Goal: Task Accomplishment & Management: Manage account settings

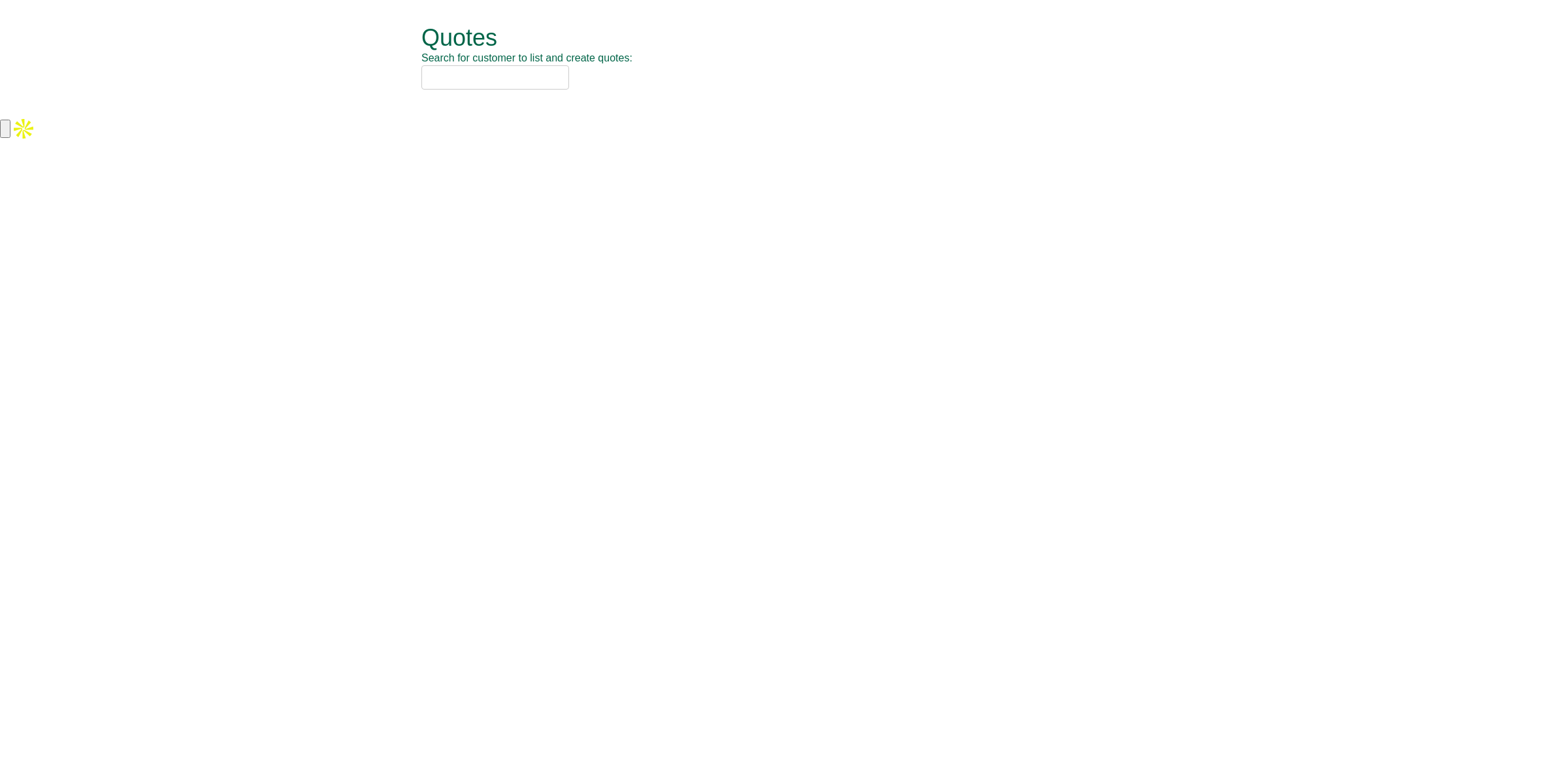
click at [450, 74] on input "text" at bounding box center [495, 77] width 148 height 24
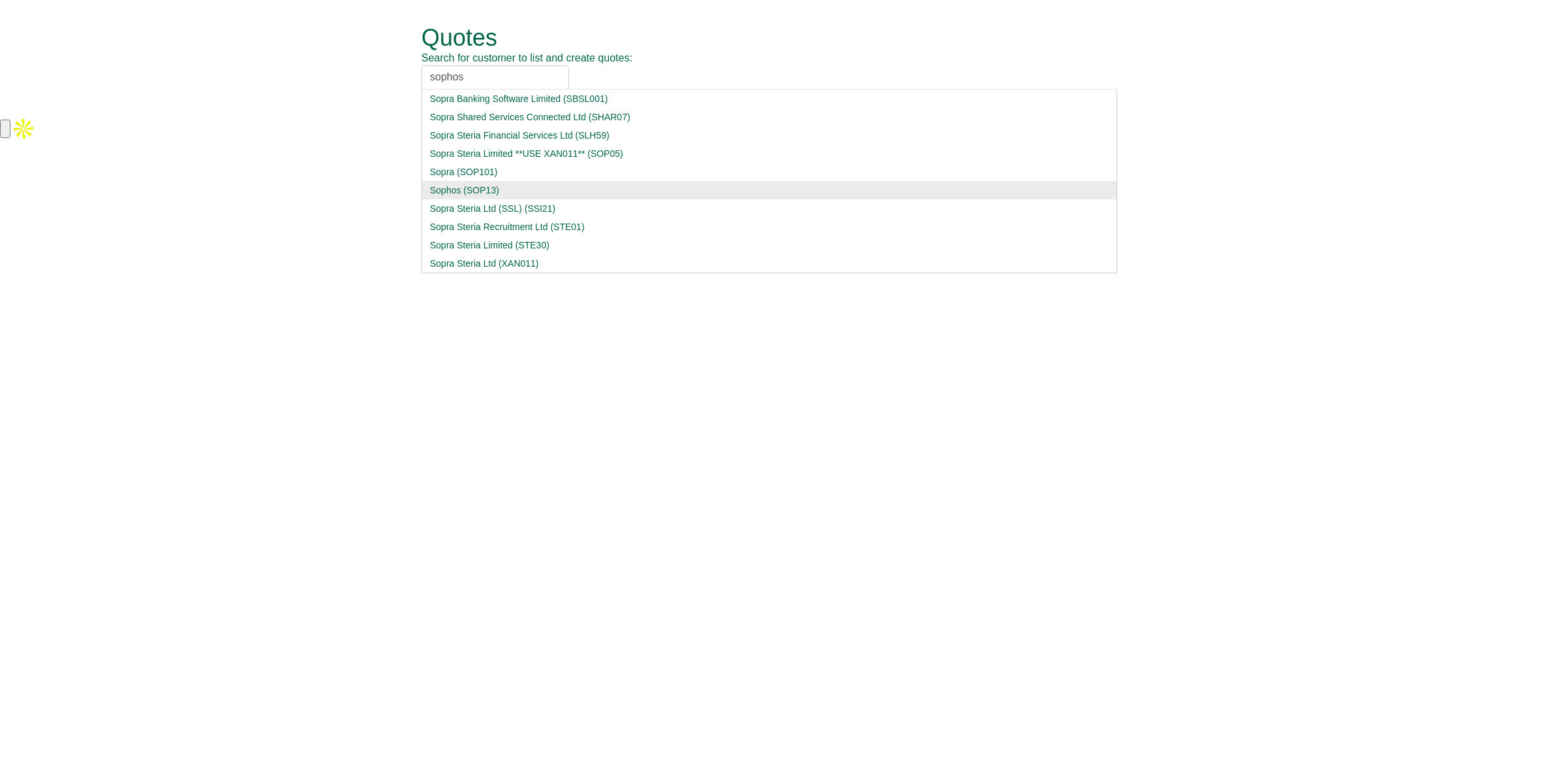
type input "sophos"
click at [537, 187] on div "Sophos (SOP13)" at bounding box center [769, 190] width 679 height 13
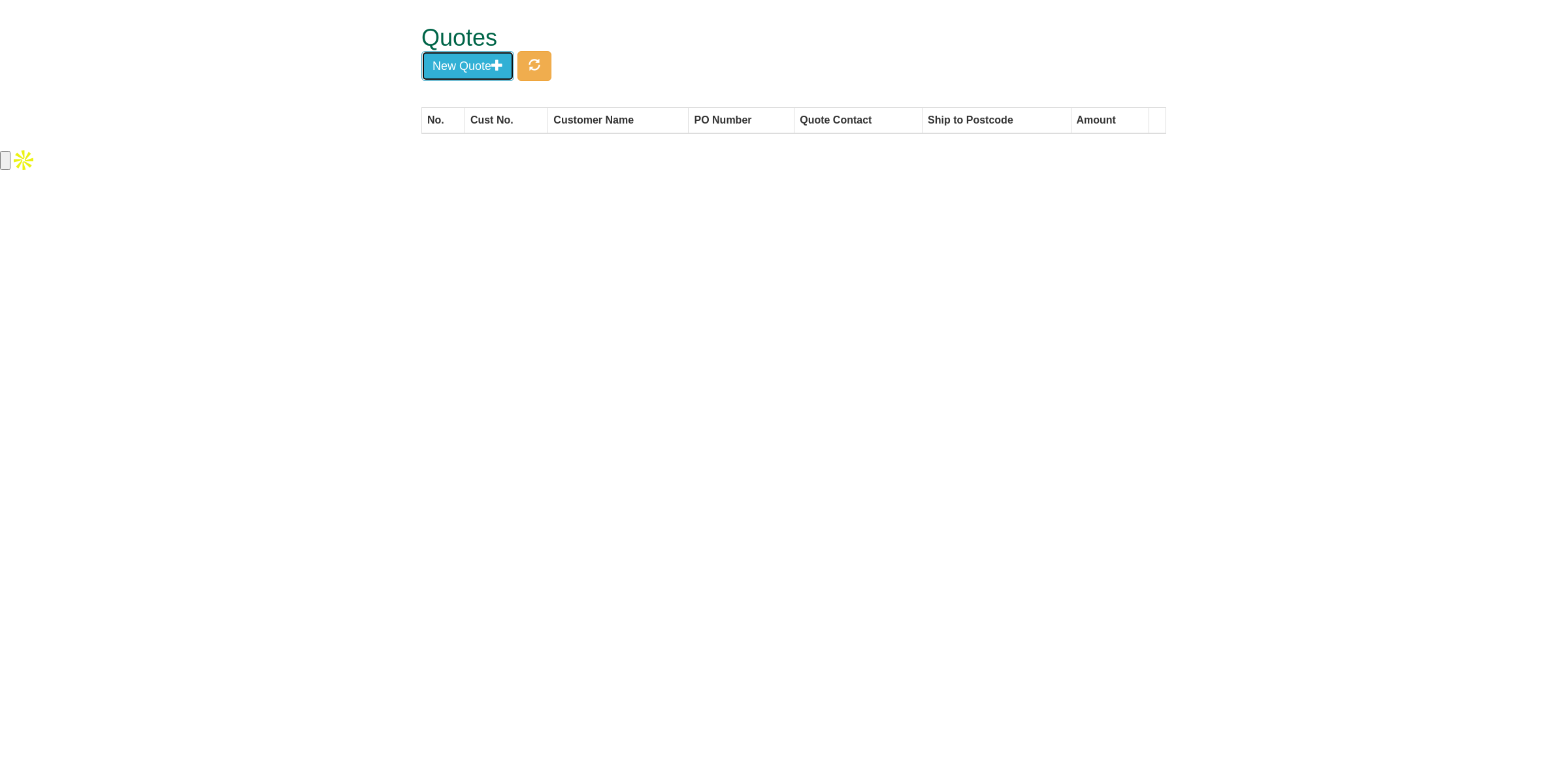
click at [452, 57] on button "New Quote" at bounding box center [467, 66] width 93 height 30
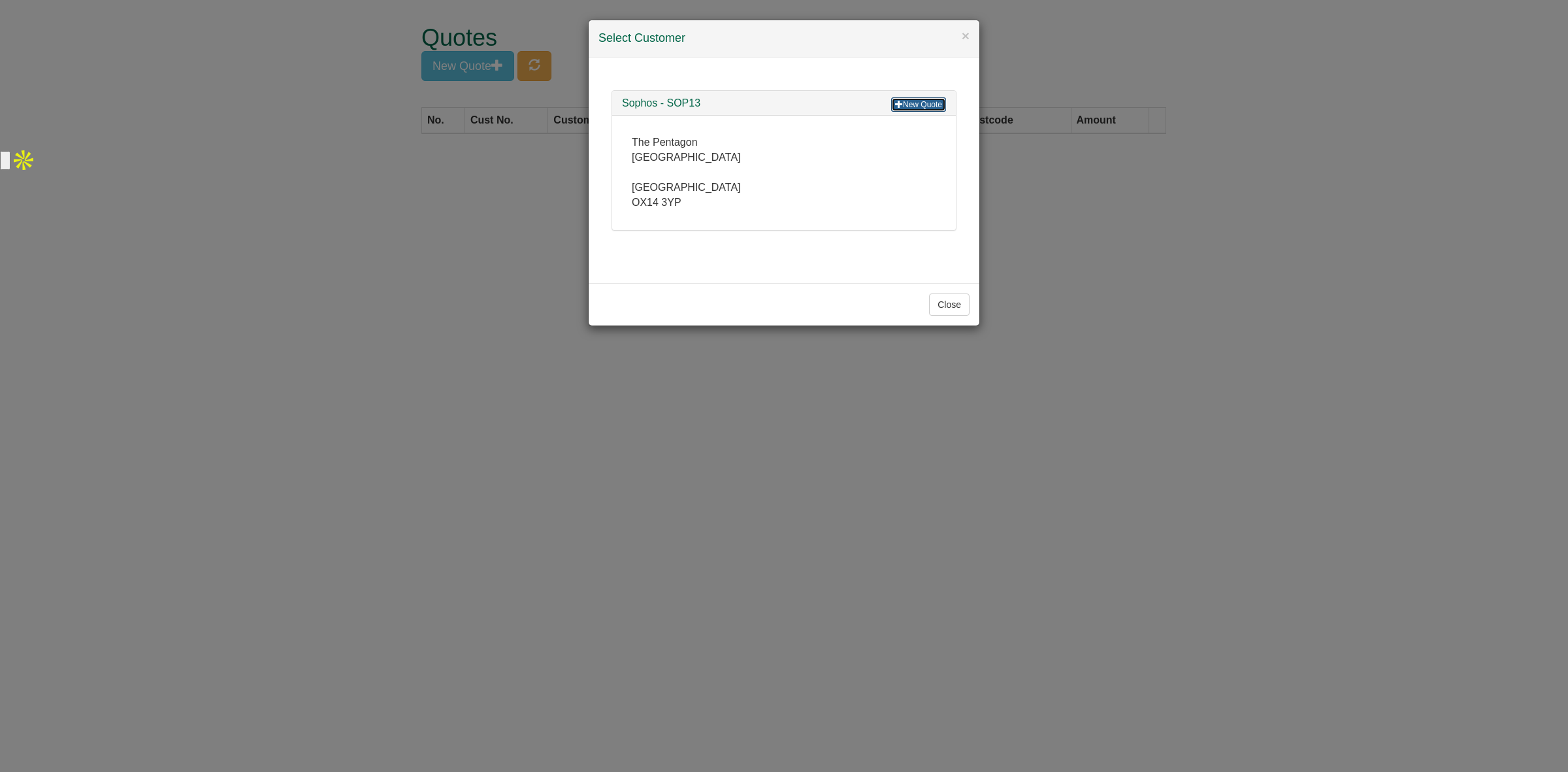
click at [918, 106] on link "New Quote" at bounding box center [918, 105] width 55 height 15
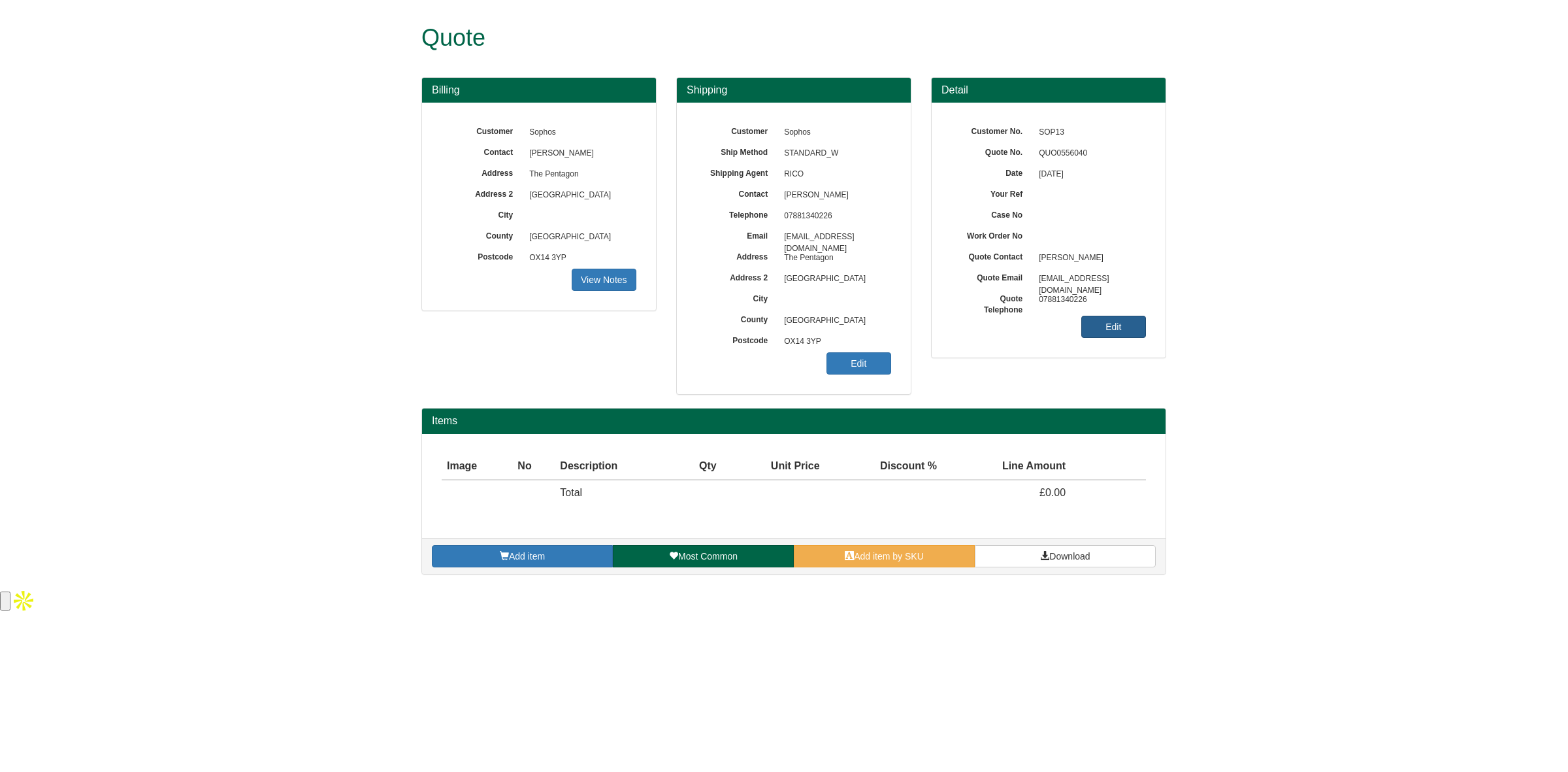
click at [1104, 324] on link "Edit" at bounding box center [1113, 327] width 65 height 22
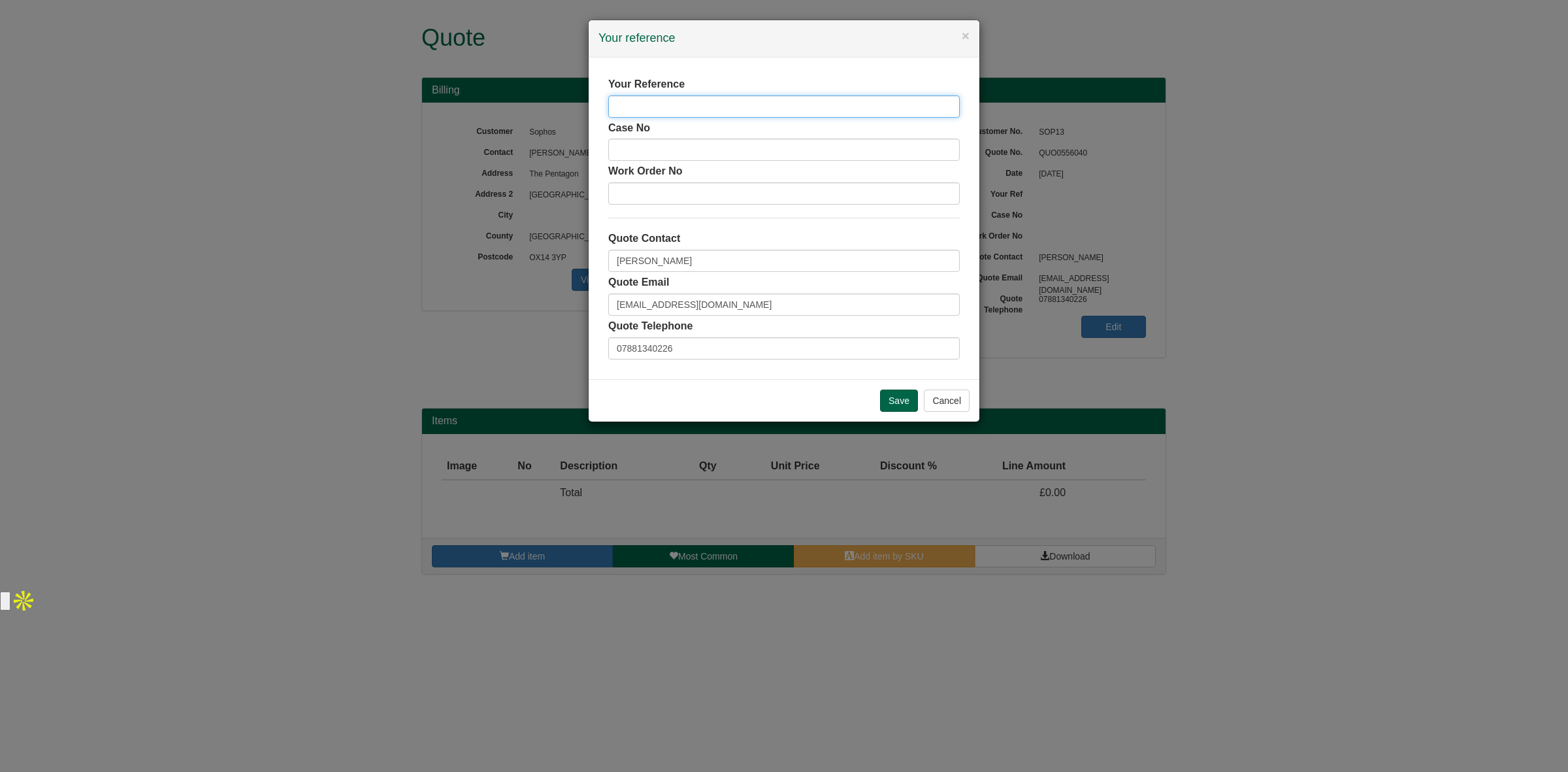
click at [628, 95] on input "text" at bounding box center [784, 106] width 351 height 22
paste input "[PERSON_NAME]"
type input "[PERSON_NAME]"
drag, startPoint x: 688, startPoint y: 263, endPoint x: 622, endPoint y: 269, distance: 66.3
click at [515, 263] on div "× Your reference Your Reference Andy Travers Case No Work Order No Quote Contac…" at bounding box center [784, 386] width 1568 height 772
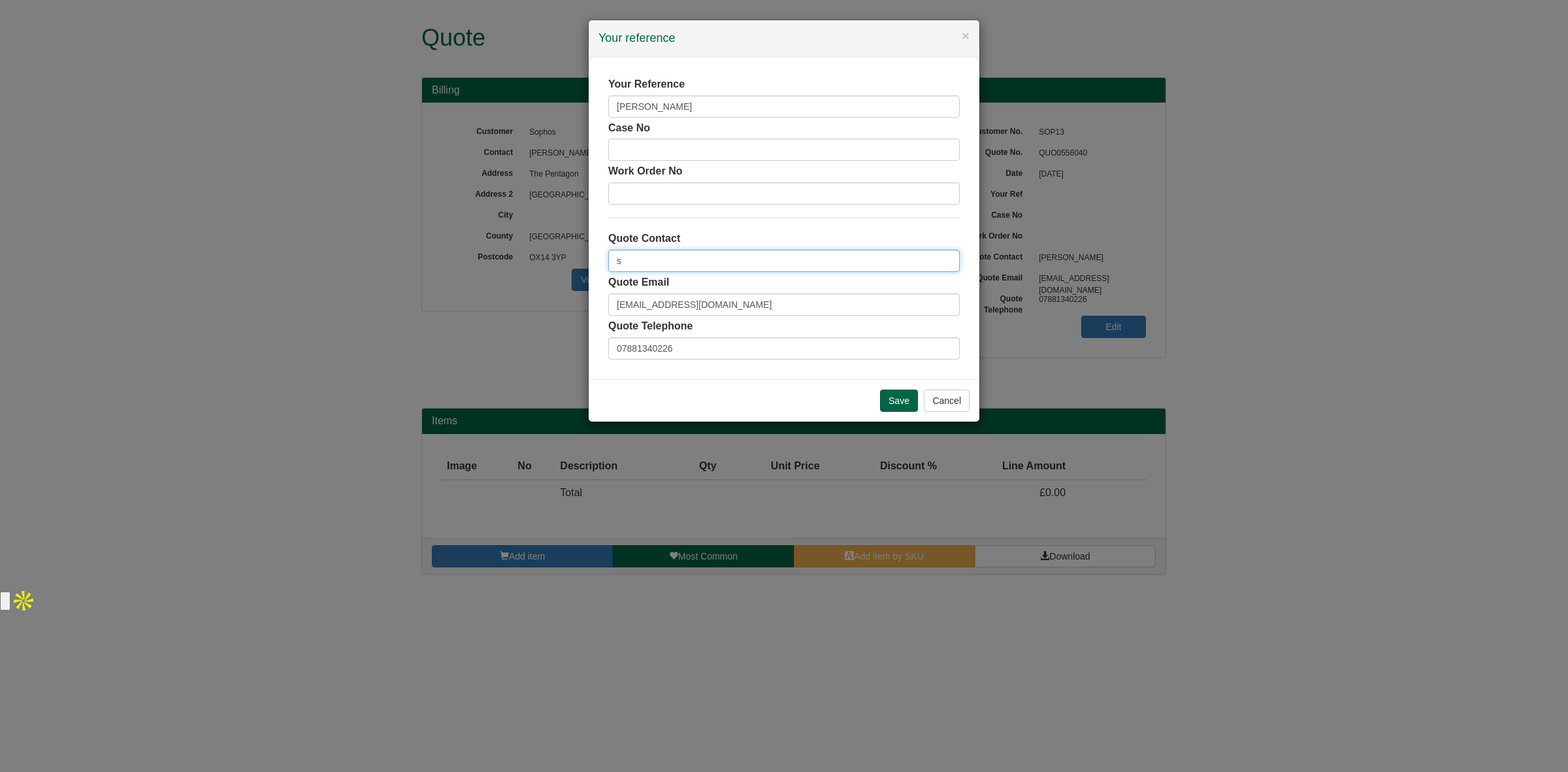
type input "[PERSON_NAME]"
drag, startPoint x: 405, startPoint y: 298, endPoint x: 343, endPoint y: 294, distance: 62.1
click at [342, 295] on div "× Your reference Your Reference Andy Travers Case No Work Order No Quote Contac…" at bounding box center [784, 386] width 1568 height 772
drag, startPoint x: 636, startPoint y: 348, endPoint x: 549, endPoint y: 348, distance: 87.0
click at [492, 350] on div "× Your reference Your Reference Andy Travers Case No Work Order No Quote Contac…" at bounding box center [784, 386] width 1568 height 772
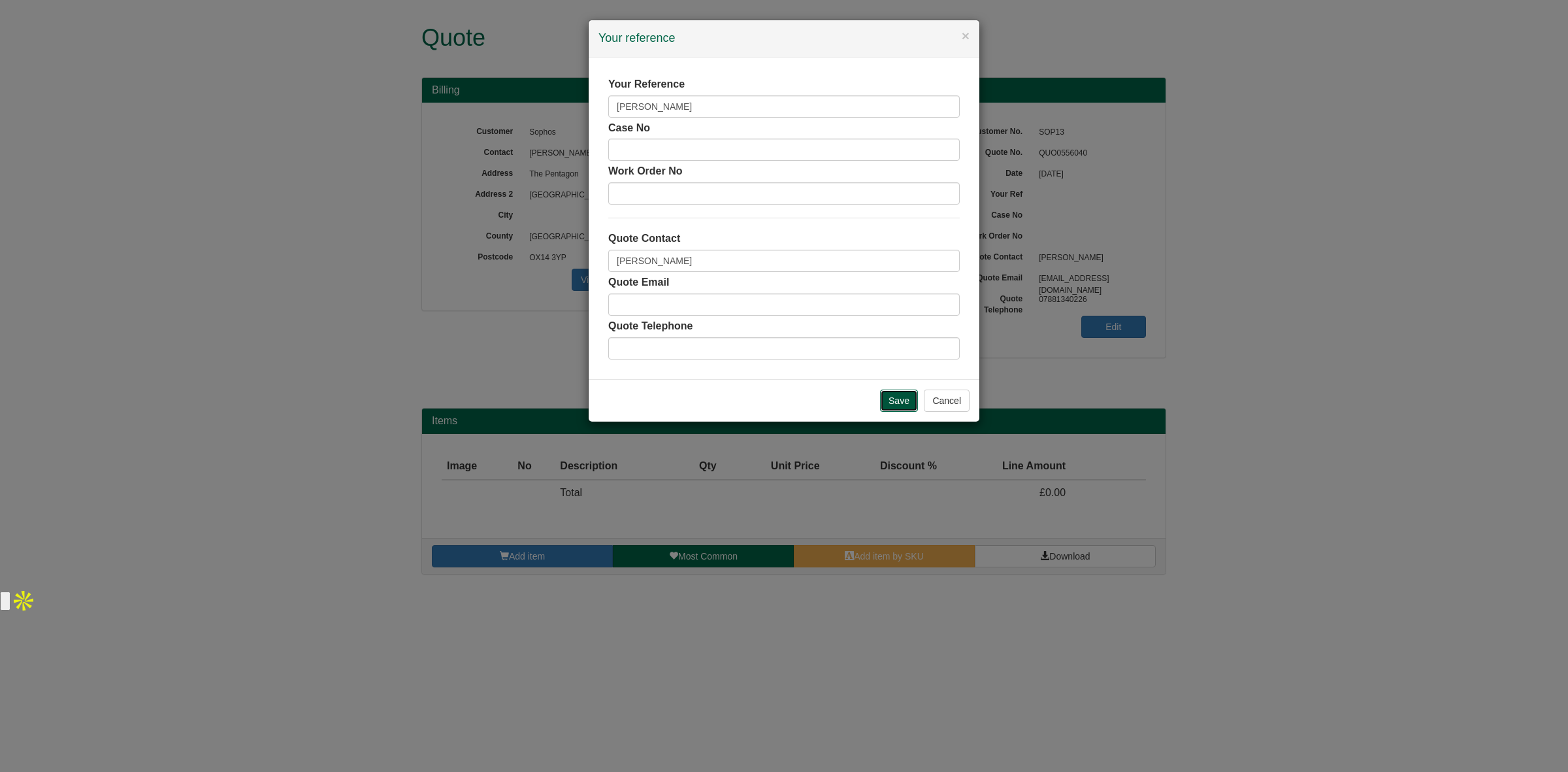
click at [884, 400] on input "Save" at bounding box center [899, 400] width 38 height 22
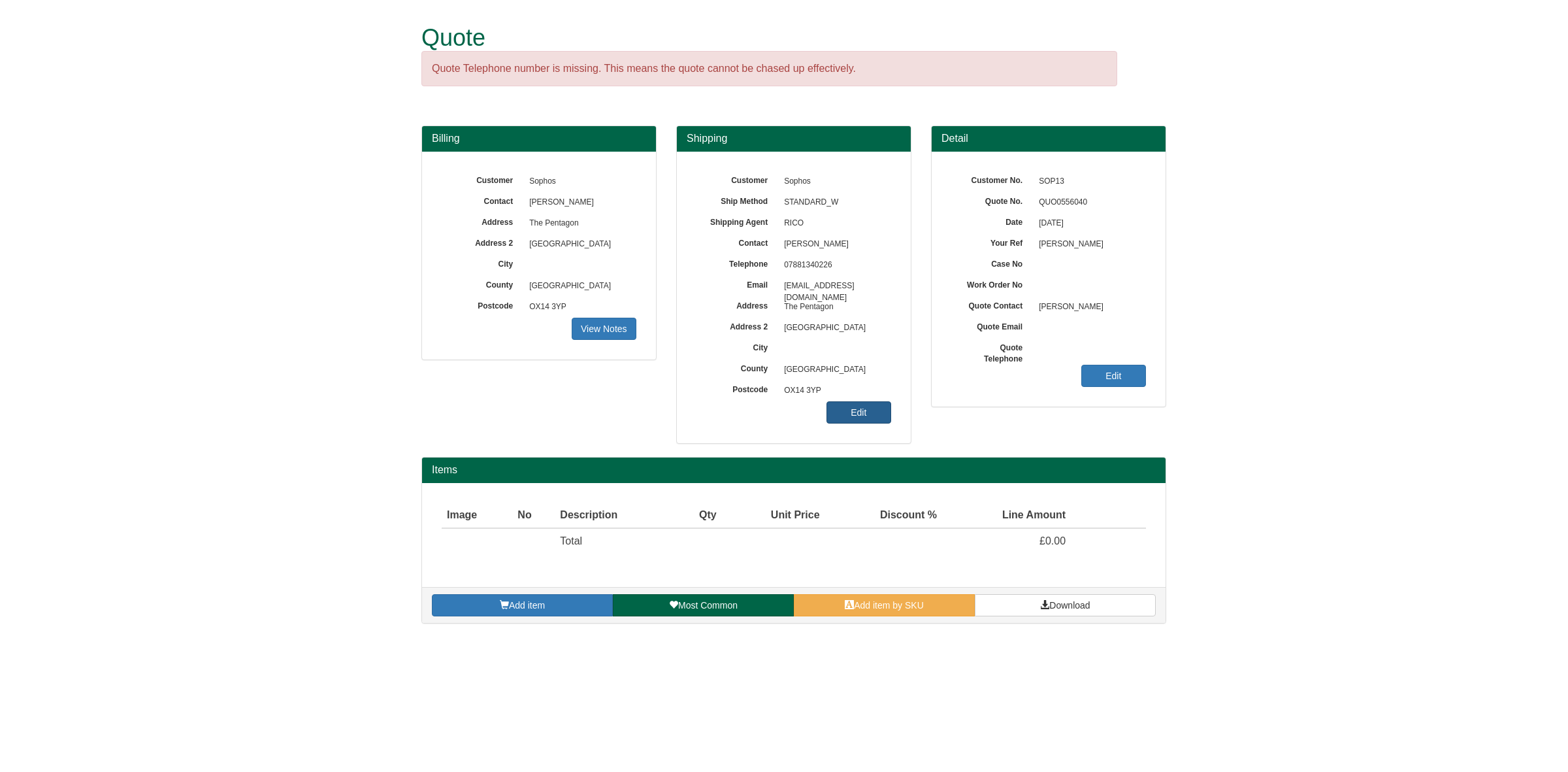
click at [844, 413] on link "Edit" at bounding box center [859, 412] width 65 height 22
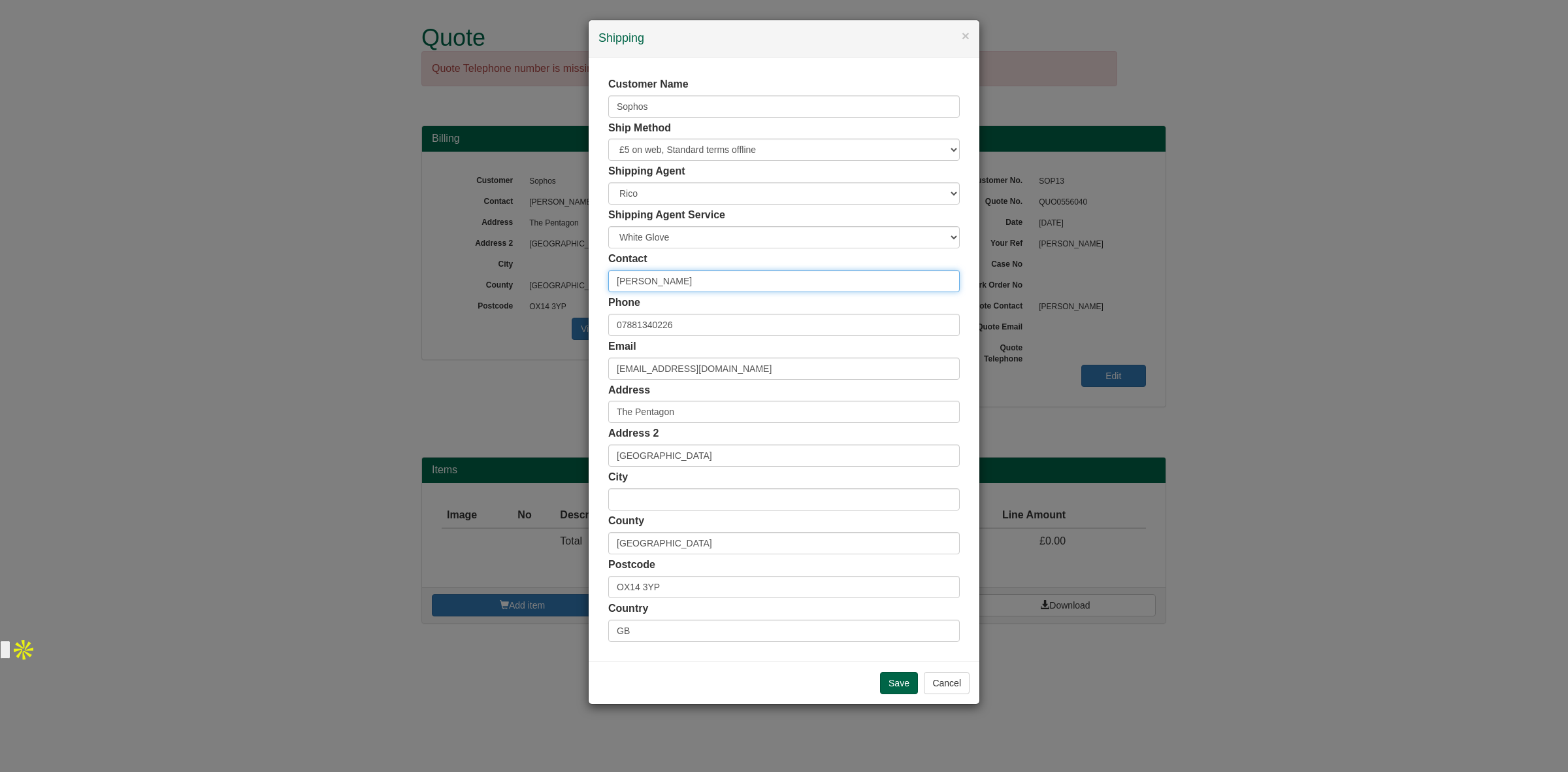
drag, startPoint x: 687, startPoint y: 281, endPoint x: 469, endPoint y: 265, distance: 218.6
click at [469, 265] on div "× Shipping Customer Name Sophos Ship Method Free of Charge £5 Flat Rate £7.50 F…" at bounding box center [784, 386] width 1568 height 772
paste input "[PERSON_NAME]"
type input "[PERSON_NAME]"
drag, startPoint x: 756, startPoint y: 364, endPoint x: 439, endPoint y: 371, distance: 317.1
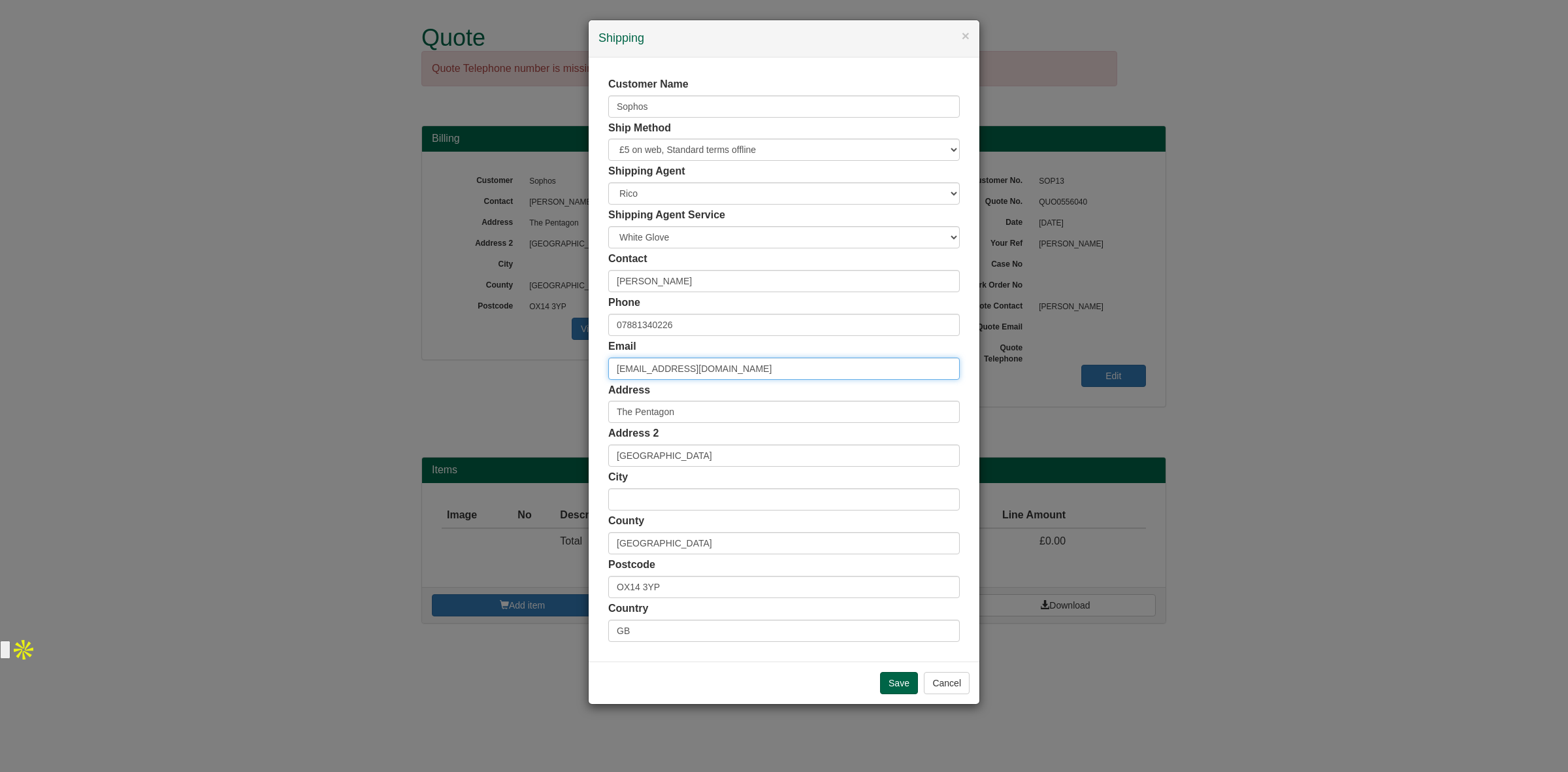
click at [439, 371] on div "× Shipping Customer Name Sophos Ship Method Free of Charge £5 Flat Rate £7.50 F…" at bounding box center [784, 386] width 1568 height 772
paste input "Andy.Travers"
type input "[PERSON_NAME][EMAIL_ADDRESS][PERSON_NAME][DOMAIN_NAME]"
drag, startPoint x: 684, startPoint y: 586, endPoint x: 561, endPoint y: 583, distance: 123.0
click at [561, 583] on div "× Shipping Customer Name Sophos Ship Method Free of Charge £5 Flat Rate £7.50 F…" at bounding box center [784, 386] width 1568 height 772
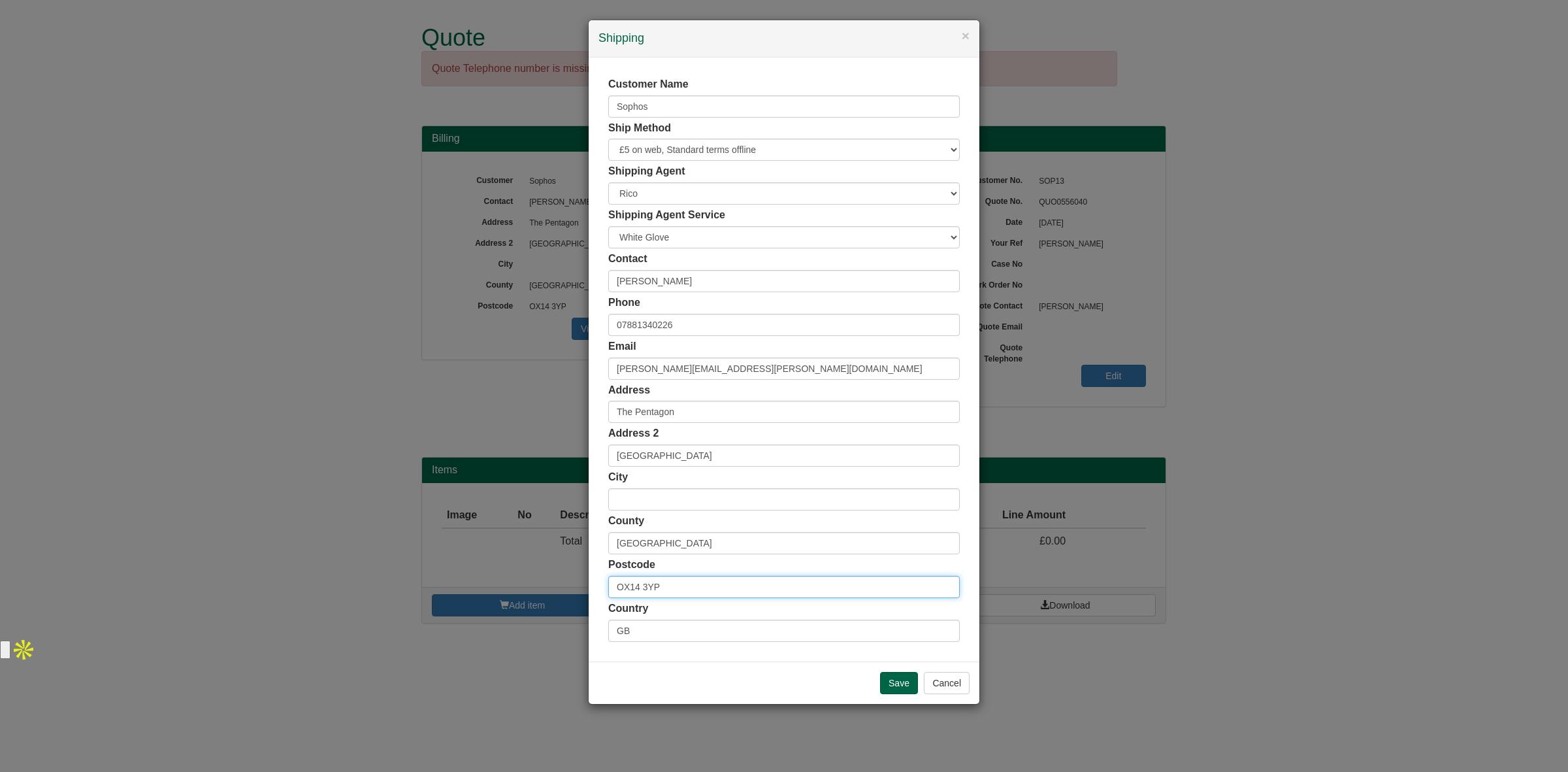
paste input "GU4 8AR"
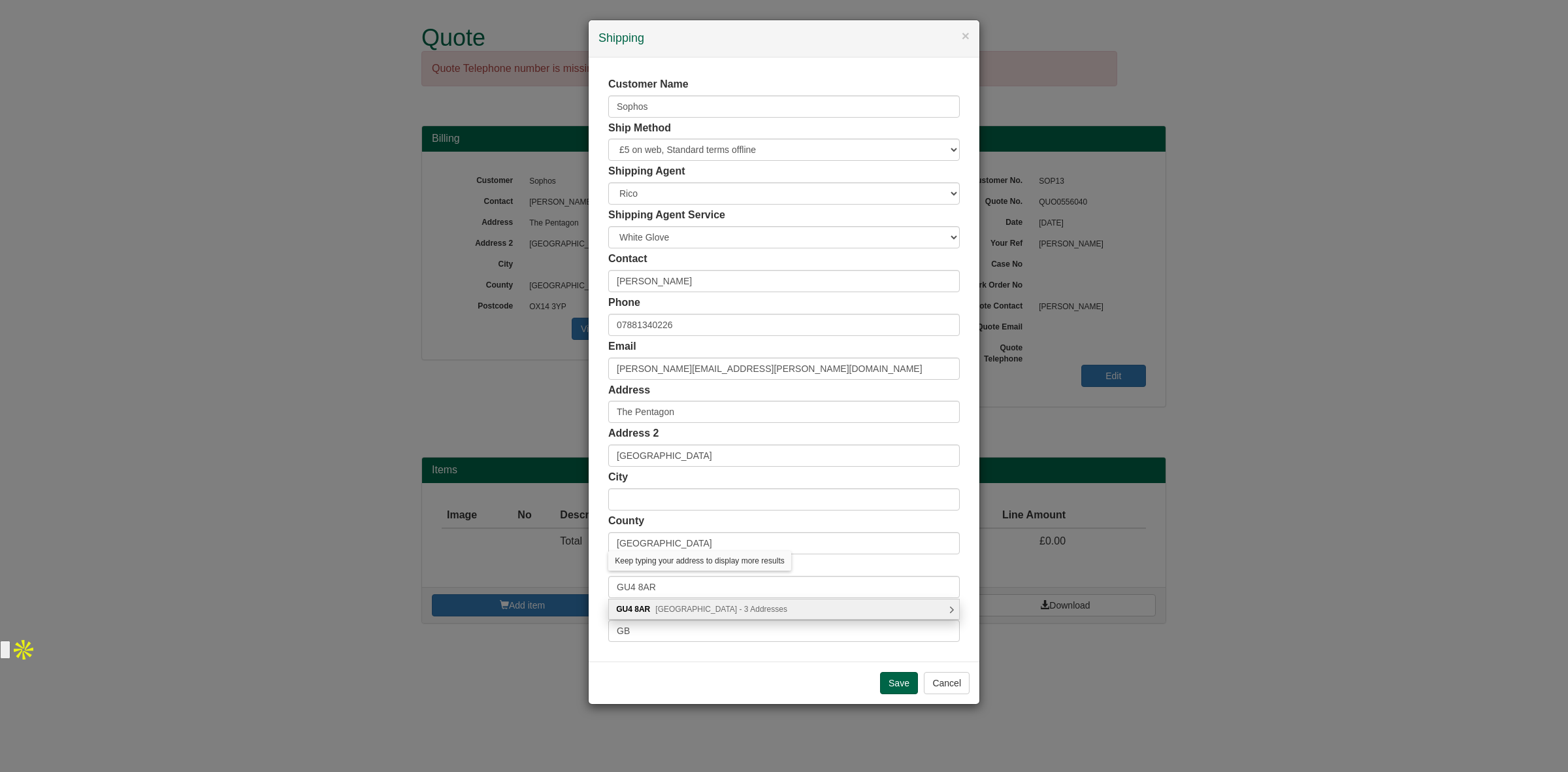
click at [680, 609] on span "East Shalford Lane, Guildford - 3 Addresses" at bounding box center [721, 609] width 132 height 9
type input "GU4 8AR"
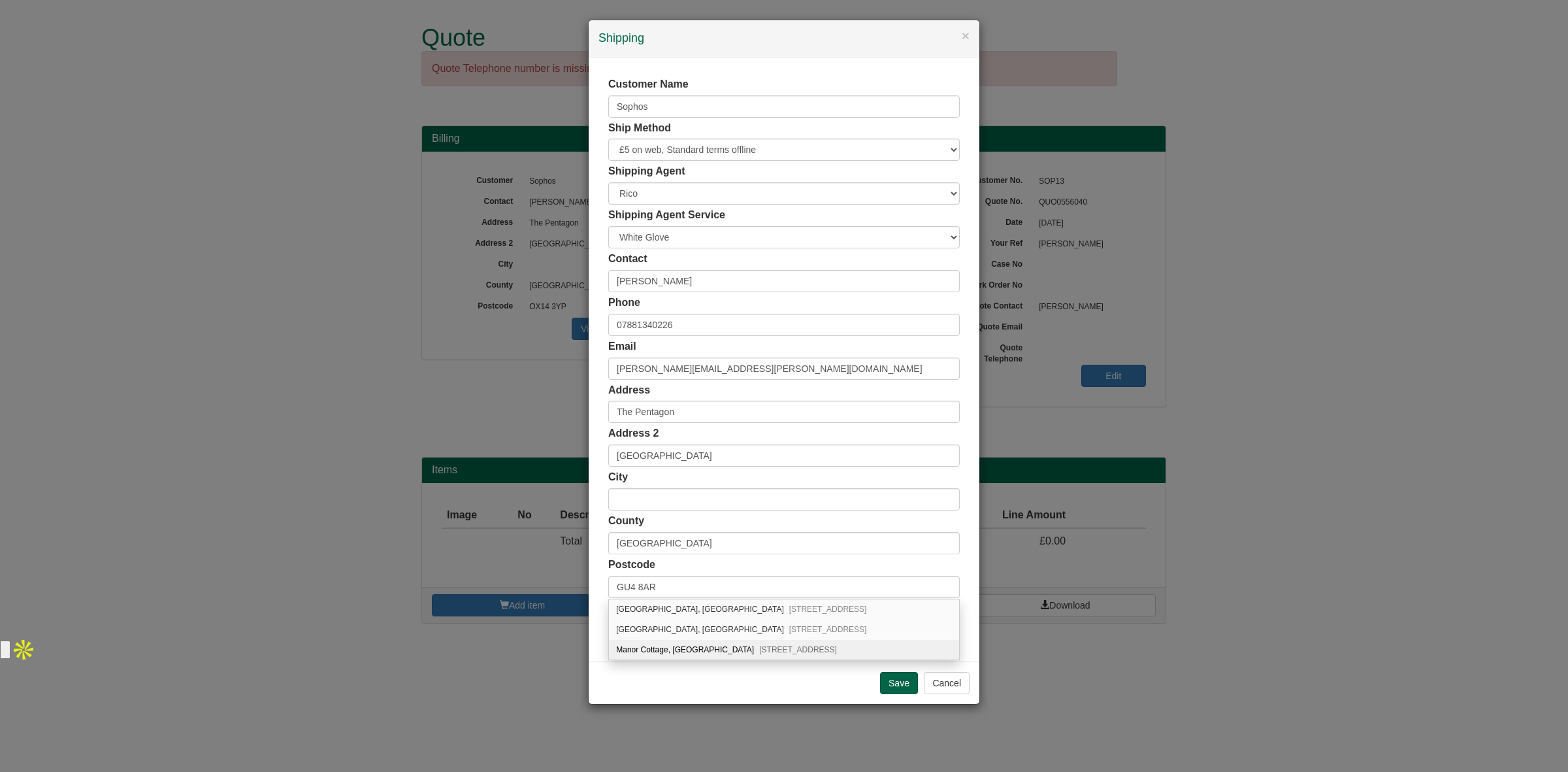
scroll to position [1, 0]
click at [730, 646] on div "Manor Cottage, East Shalford Lane Guildford, GU4 8AR" at bounding box center [784, 649] width 350 height 20
type input "Manor Cottage"
type input "[GEOGRAPHIC_DATA]"
type input "Guildford"
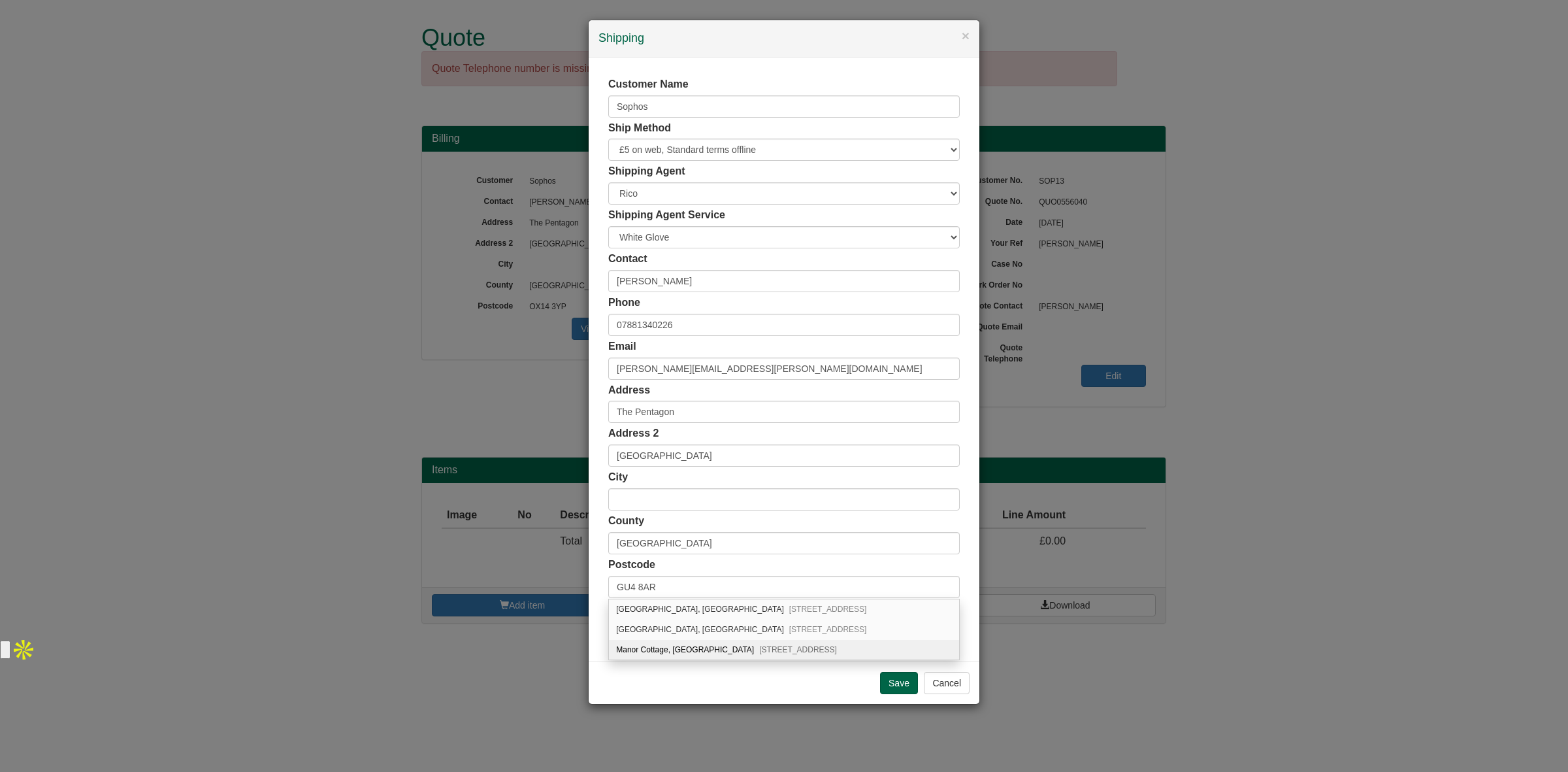
type input "[GEOGRAPHIC_DATA]"
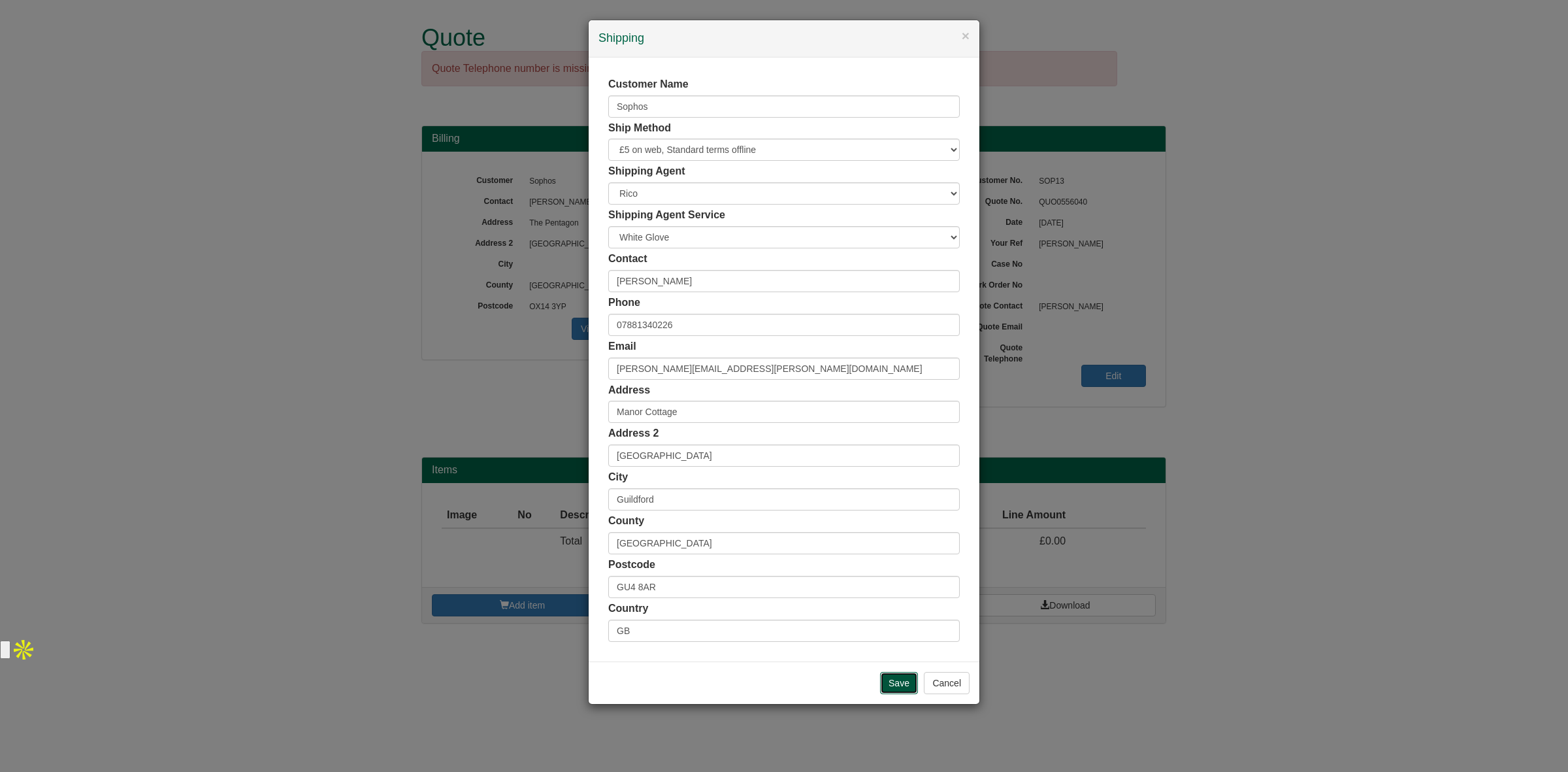
click at [889, 677] on input "Save" at bounding box center [899, 682] width 38 height 22
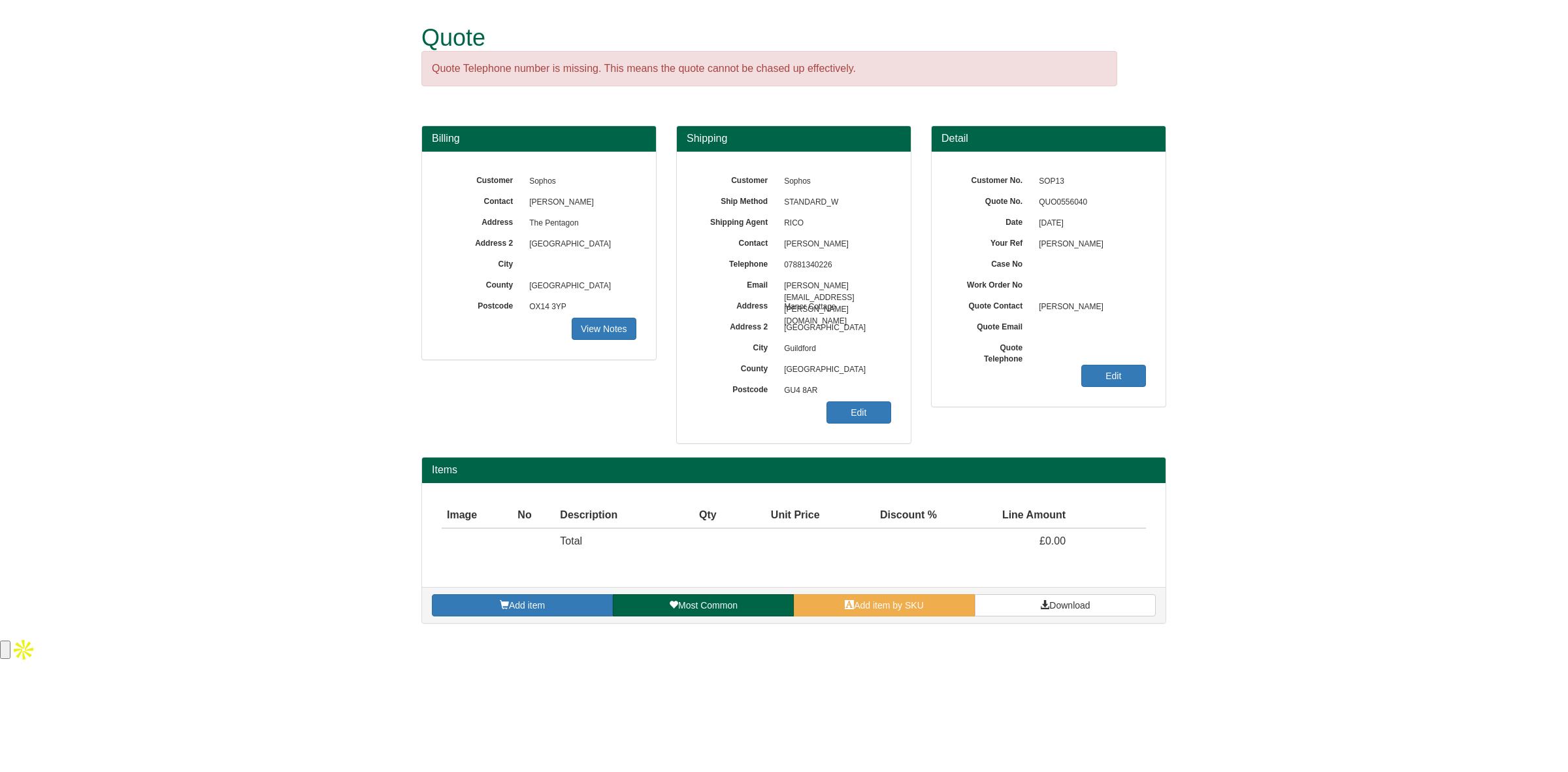
click at [866, 618] on div "Add item Most Common Add item by SKU Download" at bounding box center [794, 604] width 744 height 36
click at [862, 612] on link "Add item by SKU" at bounding box center [884, 605] width 181 height 22
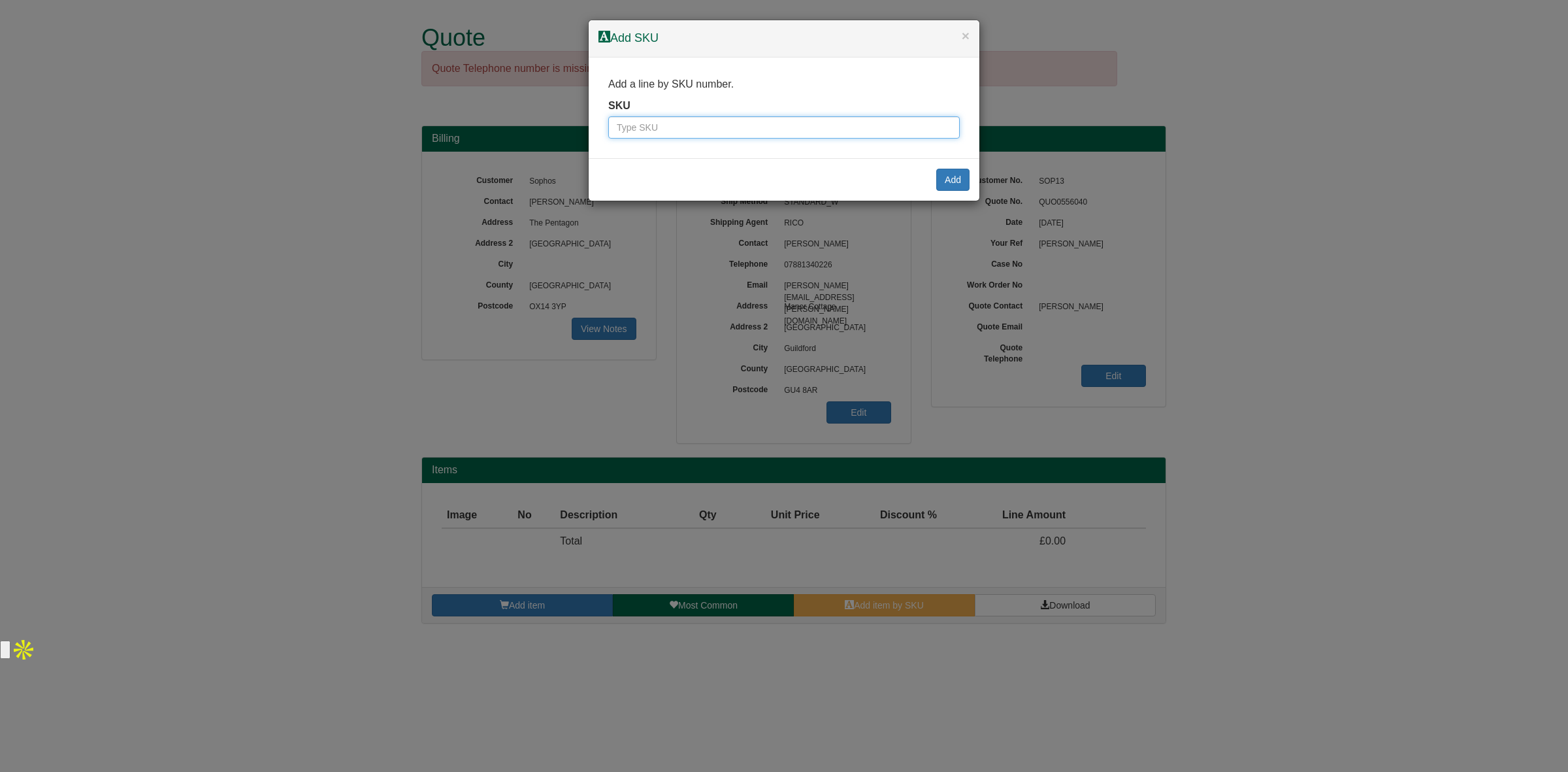
click at [638, 133] on input "text" at bounding box center [784, 128] width 351 height 22
paste input "0380203BLA"
type input "0380203BLA"
click at [959, 187] on button "Add" at bounding box center [953, 179] width 34 height 22
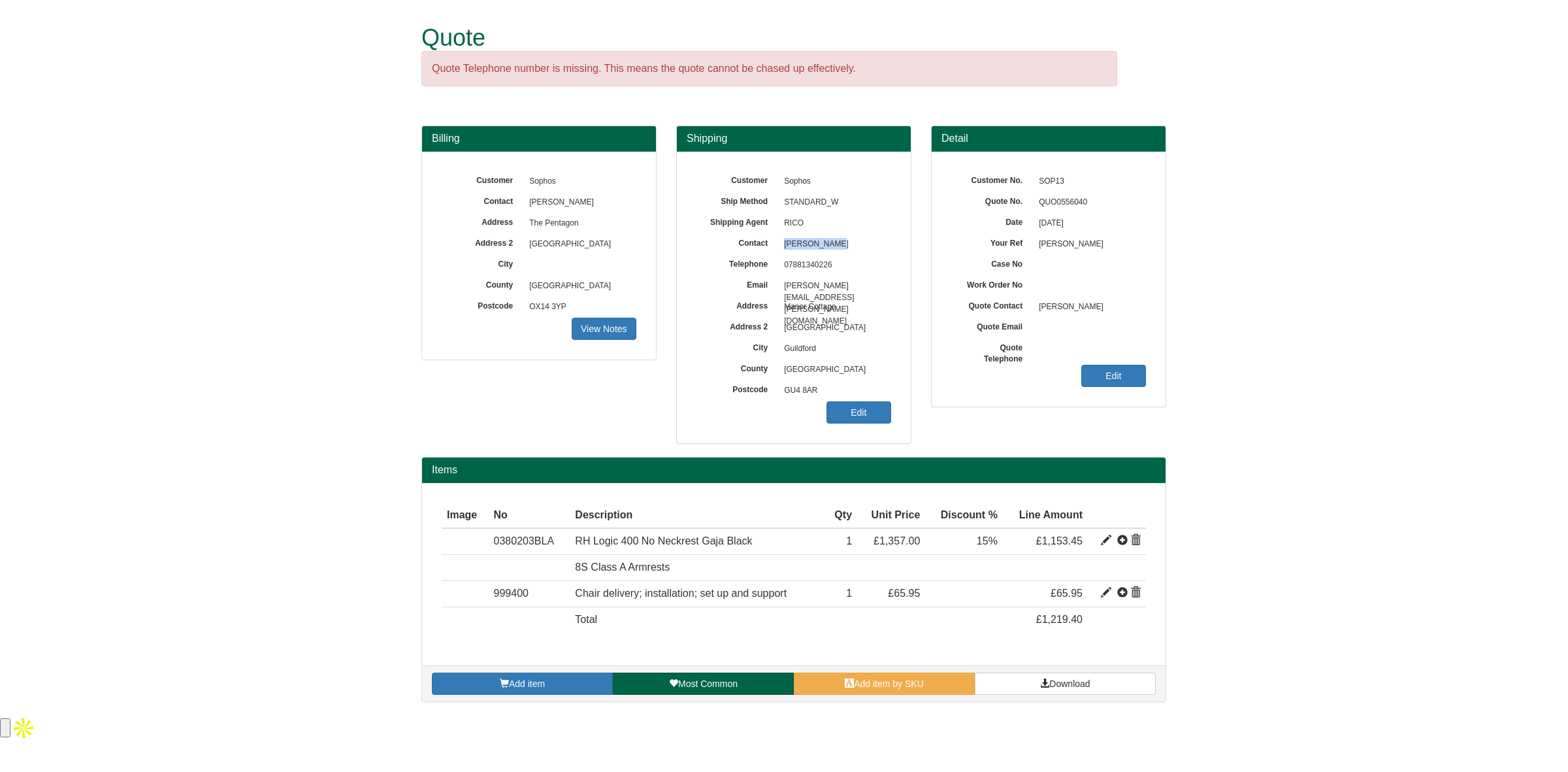
drag, startPoint x: 838, startPoint y: 243, endPoint x: 783, endPoint y: 253, distance: 55.9
click at [783, 253] on span "[PERSON_NAME]" at bounding box center [835, 244] width 114 height 21
copy span "[PERSON_NAME]"
click at [1069, 689] on span "Download" at bounding box center [1069, 683] width 41 height 10
click at [882, 271] on span "07881340226" at bounding box center [835, 265] width 114 height 21
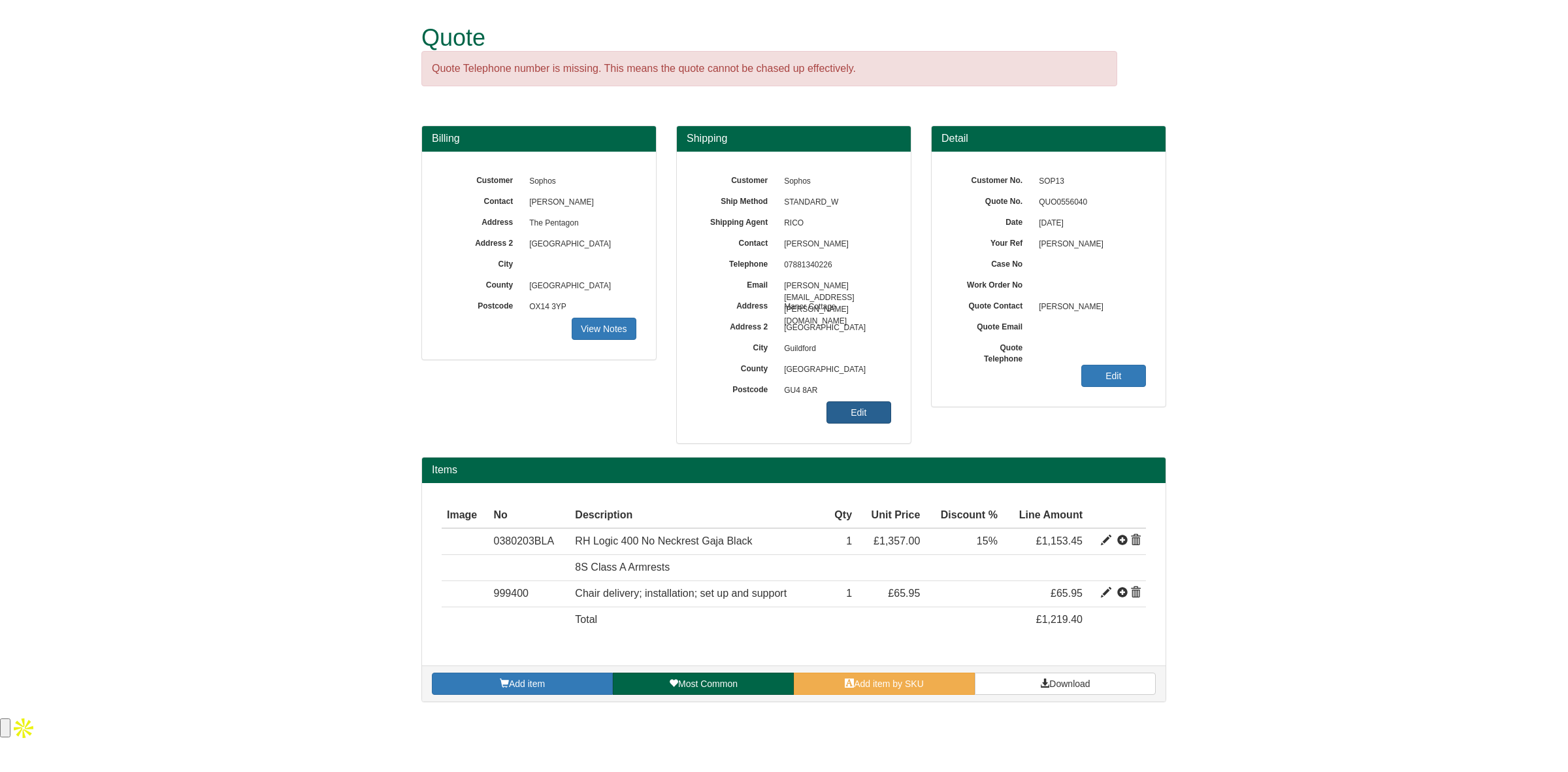
click at [860, 402] on link "Edit" at bounding box center [859, 412] width 65 height 22
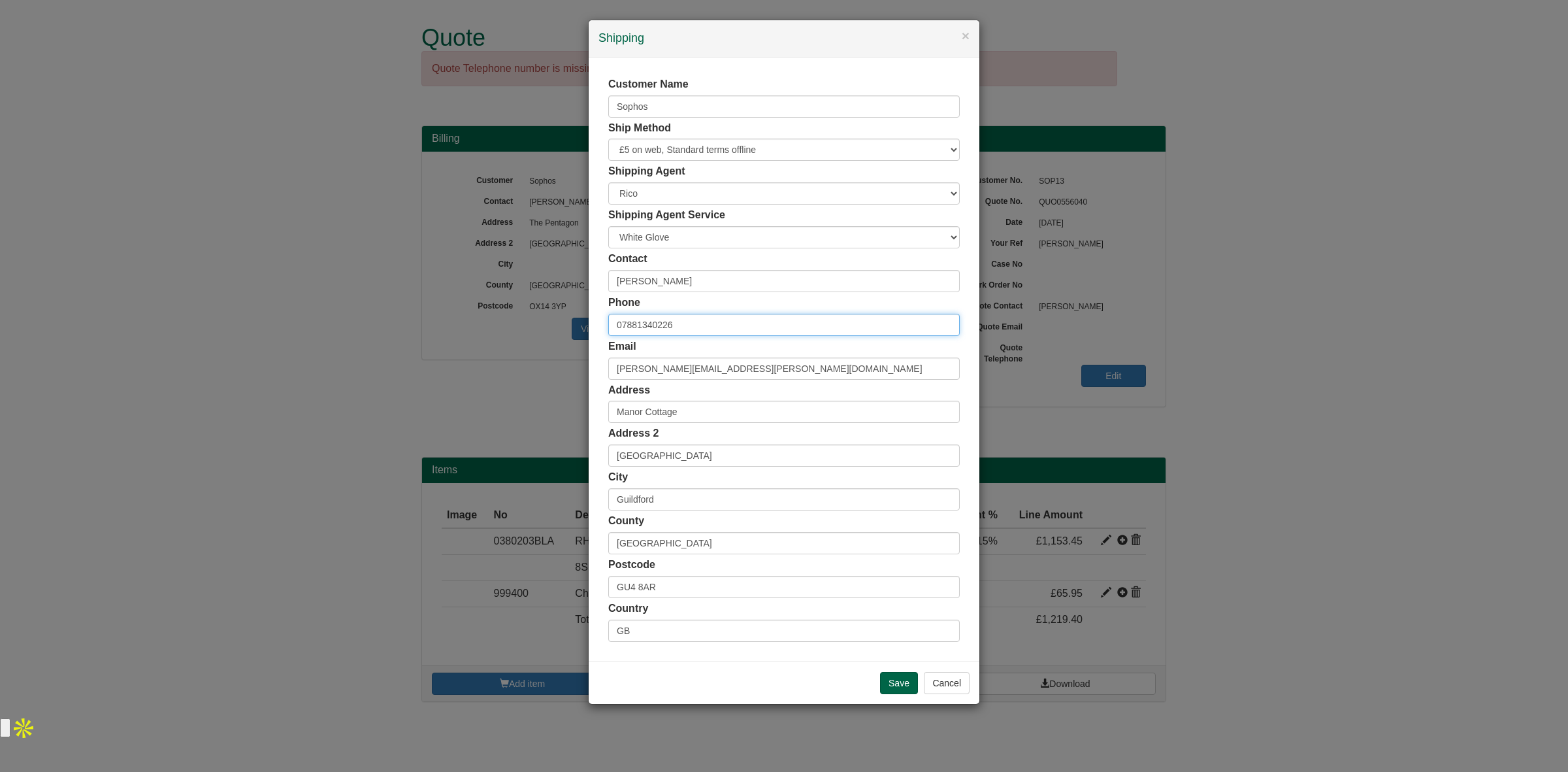
drag, startPoint x: 694, startPoint y: 324, endPoint x: 551, endPoint y: 316, distance: 143.2
click at [544, 315] on div "× Shipping Customer Name Sophos Ship Method Free of Charge £5 Flat Rate £7.50 F…" at bounding box center [784, 386] width 1568 height 772
paste input "768440330"
type input "07768440330"
click at [887, 678] on input "Save" at bounding box center [899, 682] width 38 height 22
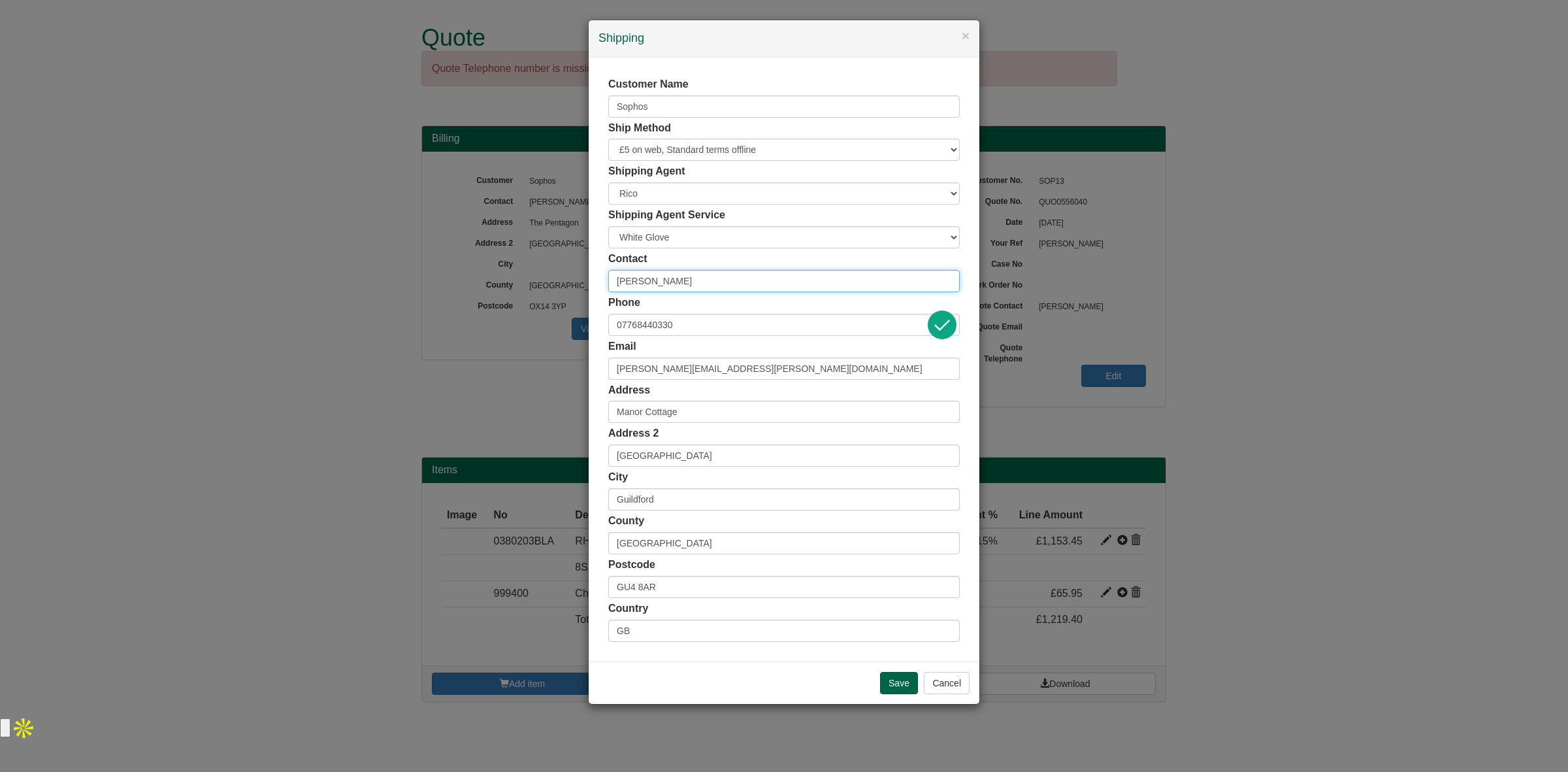
drag, startPoint x: 703, startPoint y: 283, endPoint x: 514, endPoint y: 268, distance: 189.6
click at [514, 268] on div "× Shipping Customer Name Sophos Ship Method Free of Charge £5 Flat Rate £7.50 F…" at bounding box center [784, 386] width 1568 height 772
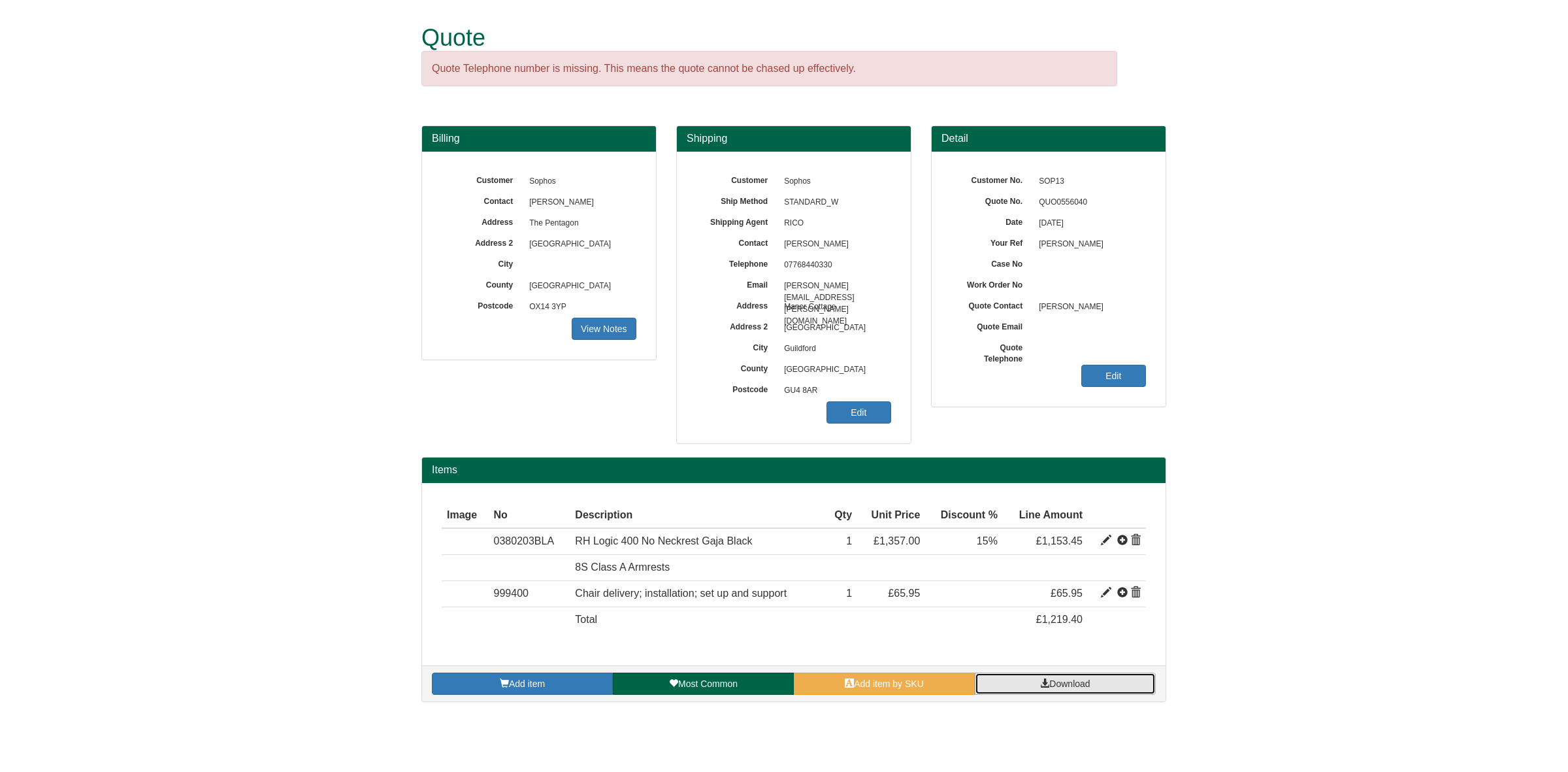
click at [1037, 684] on link "Download" at bounding box center [1065, 683] width 181 height 22
